Goal: Use online tool/utility: Utilize a website feature to perform a specific function

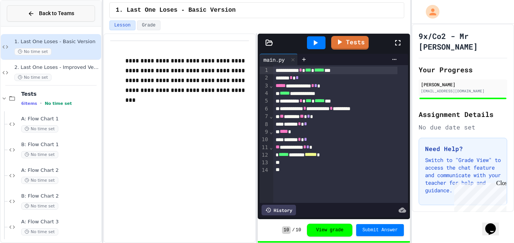
click at [26, 11] on button "Back to Teams" at bounding box center [51, 13] width 88 height 16
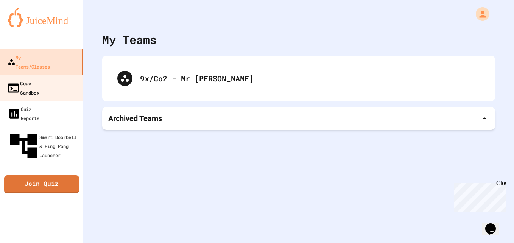
click at [36, 78] on div "Code Sandbox" at bounding box center [22, 87] width 33 height 19
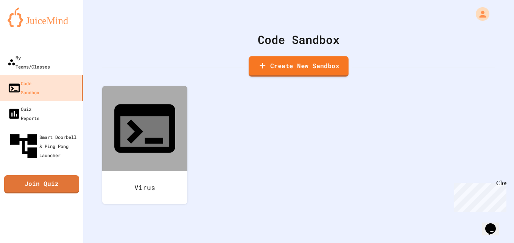
click at [269, 70] on link "Create New Sandbox" at bounding box center [299, 66] width 100 height 21
drag, startPoint x: 213, startPoint y: 88, endPoint x: 103, endPoint y: 89, distance: 110.9
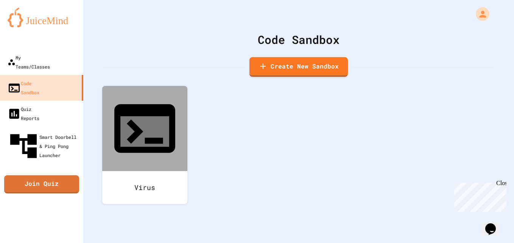
type input "***"
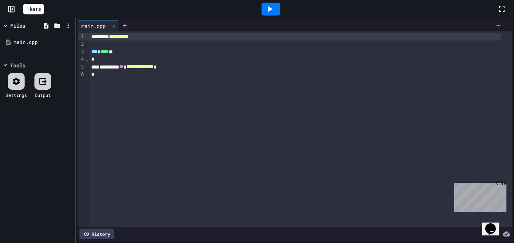
click at [267, 5] on div at bounding box center [271, 9] width 19 height 13
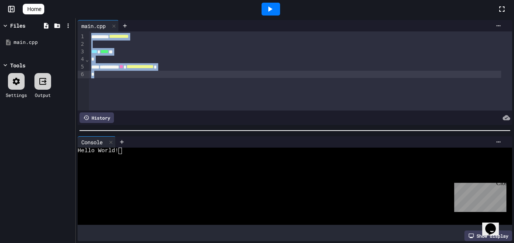
drag, startPoint x: 91, startPoint y: 35, endPoint x: 142, endPoint y: 104, distance: 85.6
click at [142, 104] on div "**********" at bounding box center [295, 70] width 435 height 79
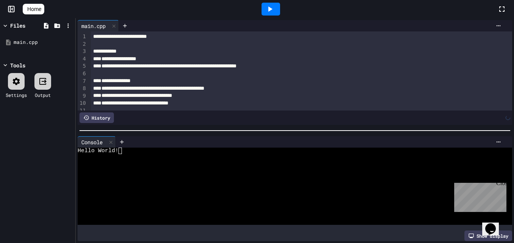
scroll to position [448, 0]
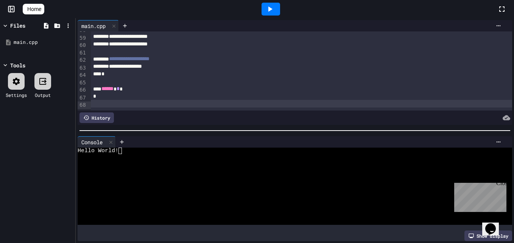
click at [266, 11] on div at bounding box center [271, 9] width 19 height 13
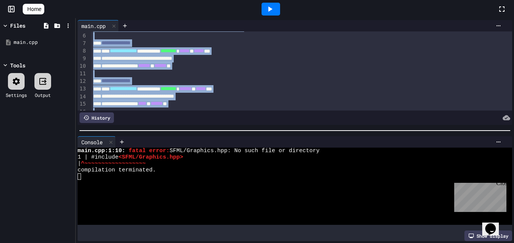
scroll to position [0, 0]
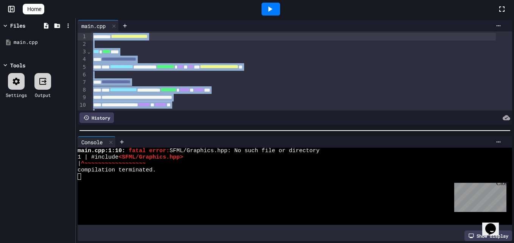
drag, startPoint x: 127, startPoint y: 97, endPoint x: 42, endPoint y: 15, distance: 117.8
click at [42, 15] on div "**********" at bounding box center [257, 121] width 514 height 243
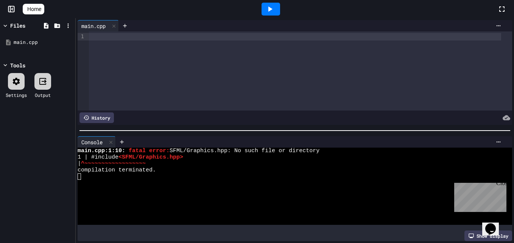
scroll to position [184, 0]
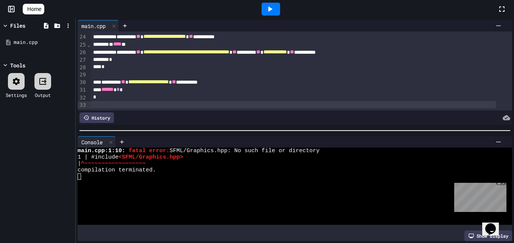
click at [279, 11] on div at bounding box center [271, 9] width 19 height 13
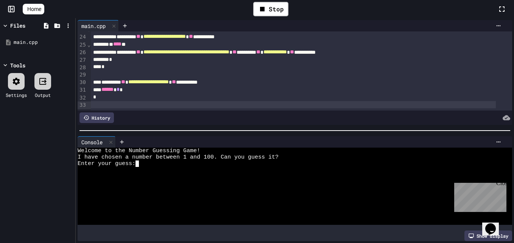
click at [255, 160] on div "Enter your guess:" at bounding box center [289, 163] width 422 height 6
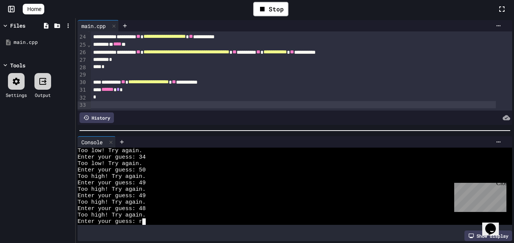
scroll to position [6435, 0]
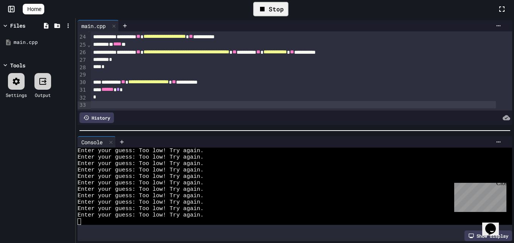
click at [276, 9] on div "Stop" at bounding box center [270, 9] width 35 height 14
click at [274, 9] on icon at bounding box center [269, 9] width 9 height 9
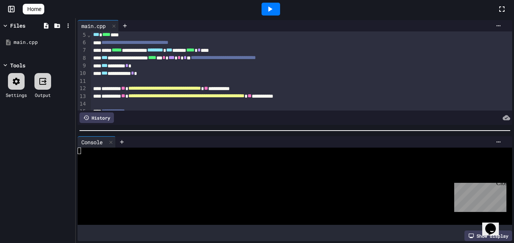
scroll to position [32, 0]
click at [270, 8] on icon at bounding box center [269, 9] width 9 height 9
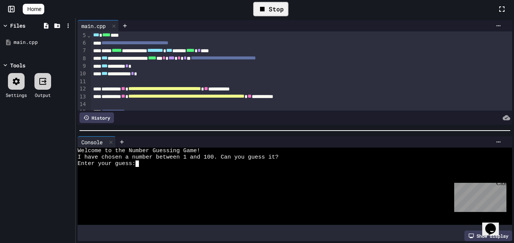
click at [242, 167] on div at bounding box center [289, 170] width 422 height 6
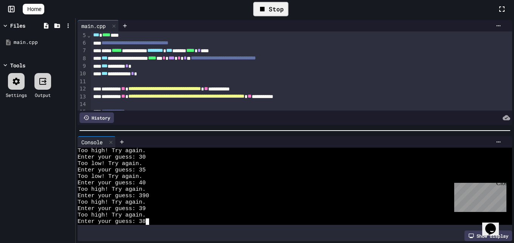
scroll to position [51, 0]
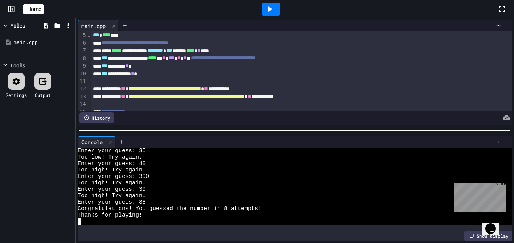
click at [279, 5] on div at bounding box center [271, 9] width 19 height 13
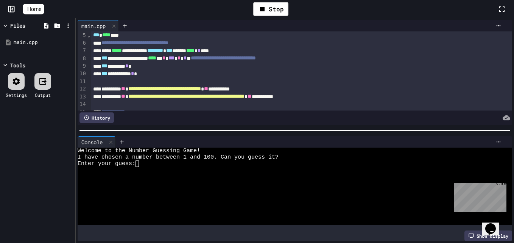
click at [209, 173] on div at bounding box center [289, 176] width 422 height 6
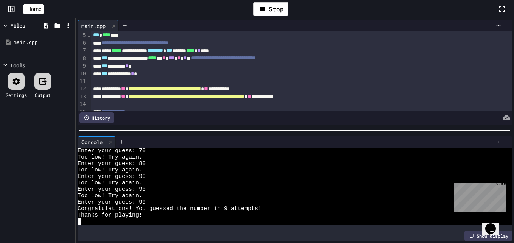
scroll to position [64, 0]
